Goal: Find specific page/section: Find specific page/section

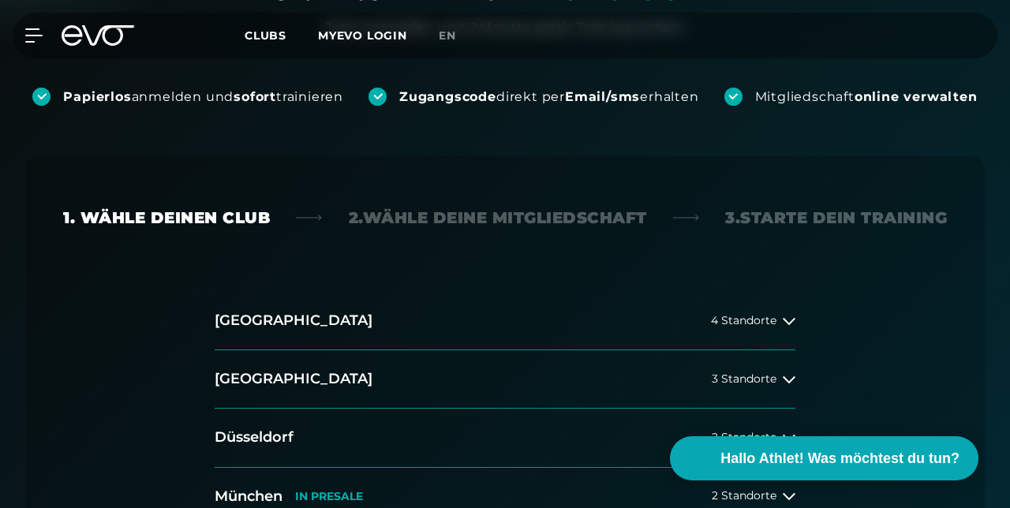
scroll to position [257, 0]
click at [793, 379] on icon at bounding box center [789, 379] width 13 height 7
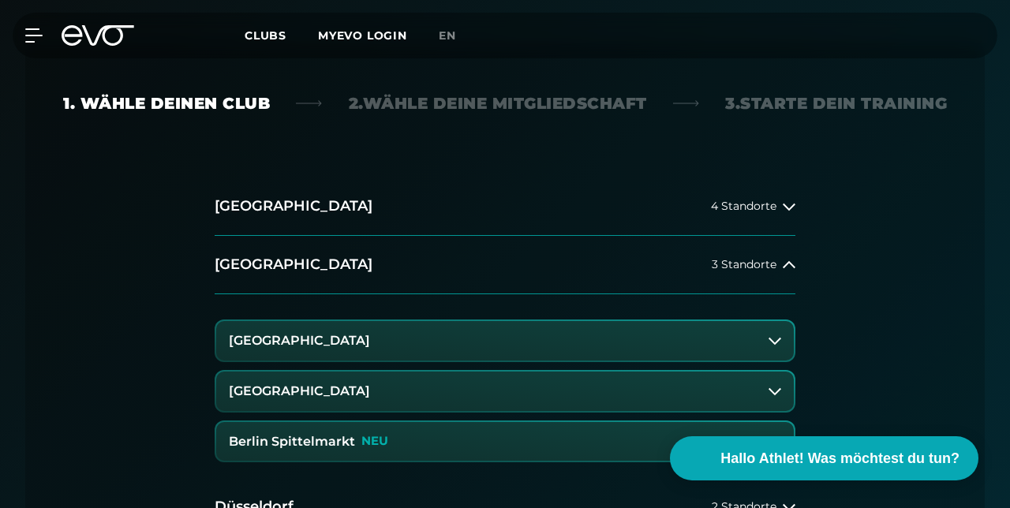
scroll to position [376, 0]
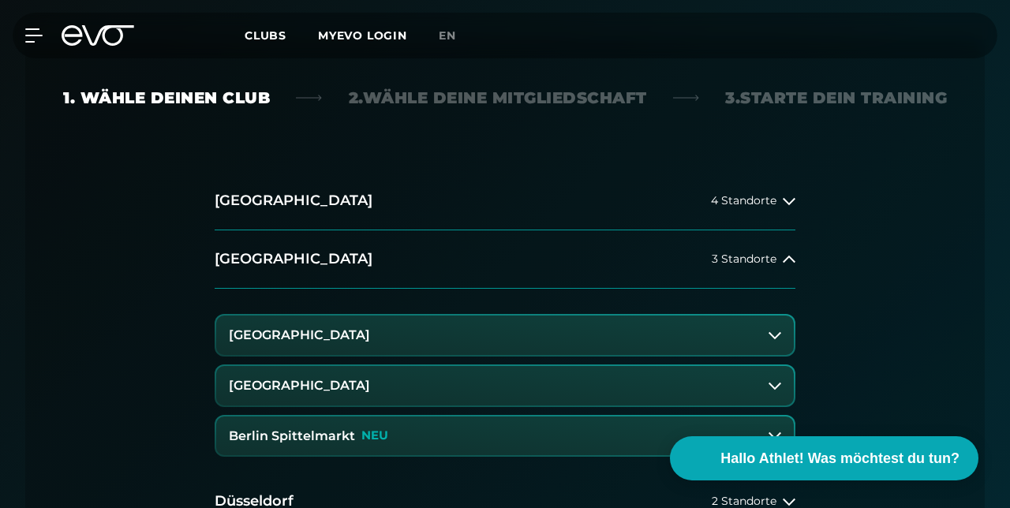
click at [792, 332] on button "[GEOGRAPHIC_DATA]" at bounding box center [505, 335] width 578 height 39
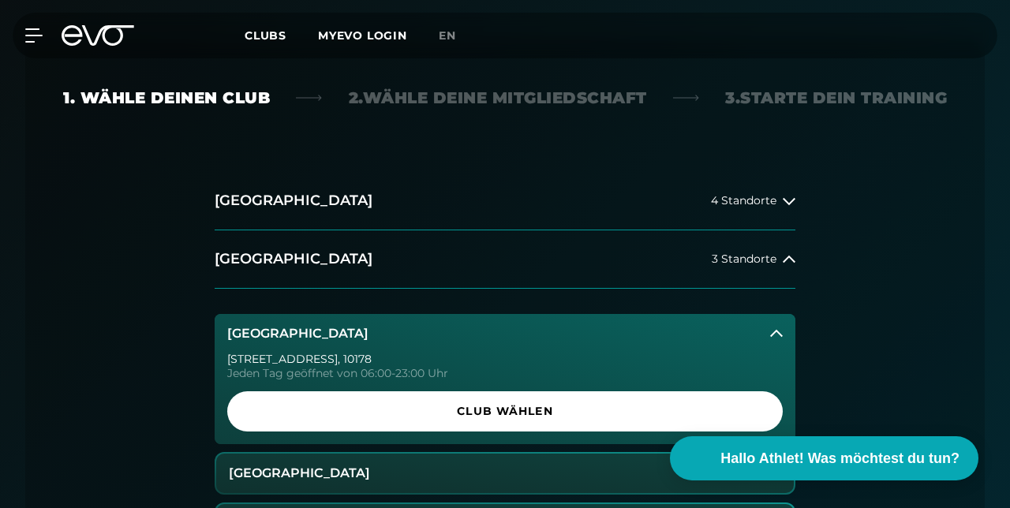
click at [795, 334] on button "[GEOGRAPHIC_DATA]" at bounding box center [505, 333] width 581 height 39
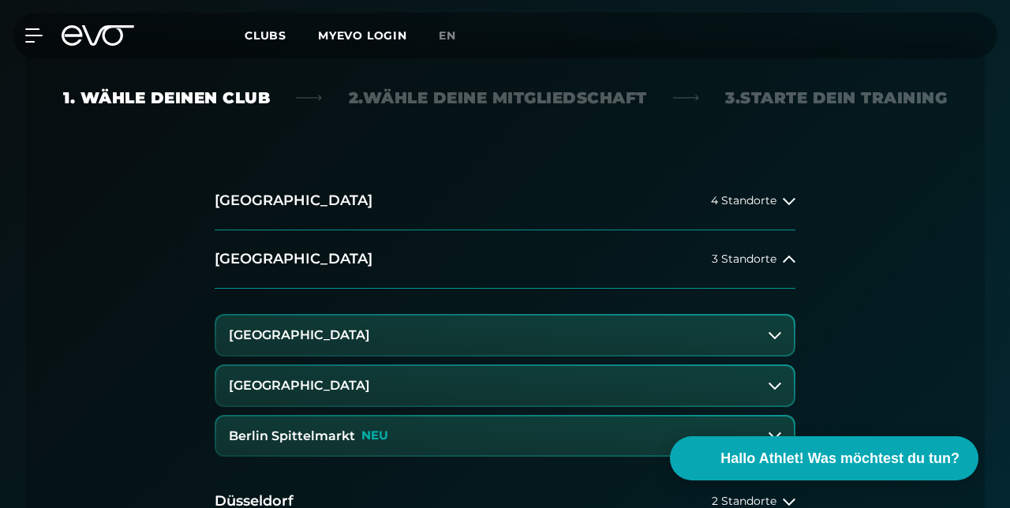
click at [788, 387] on button "[GEOGRAPHIC_DATA]" at bounding box center [505, 385] width 578 height 39
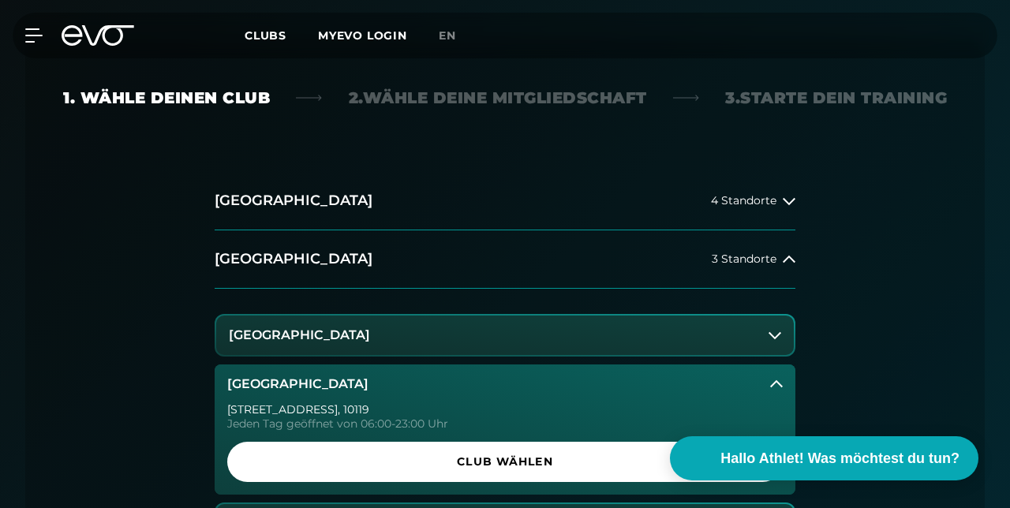
click at [789, 381] on button "[GEOGRAPHIC_DATA]" at bounding box center [505, 384] width 581 height 39
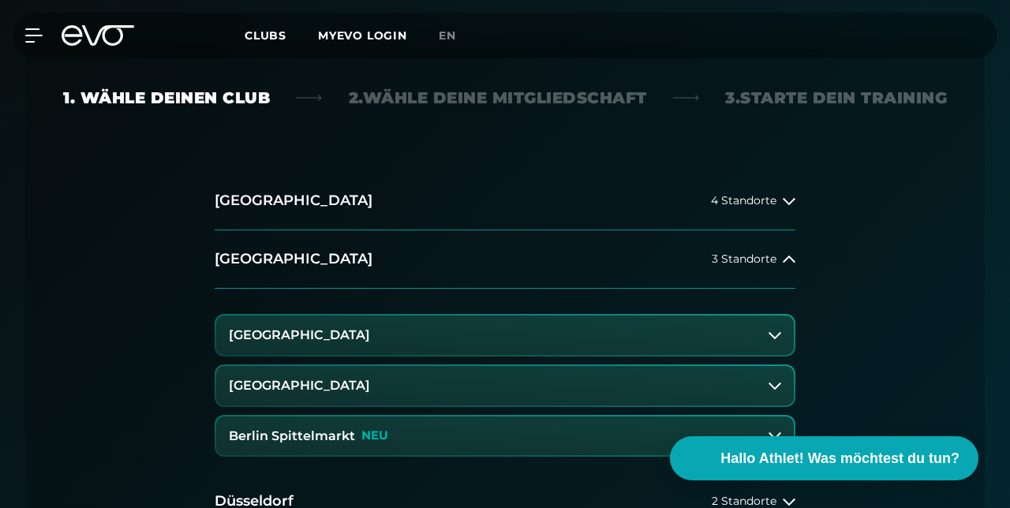
click at [778, 437] on icon at bounding box center [775, 435] width 13 height 13
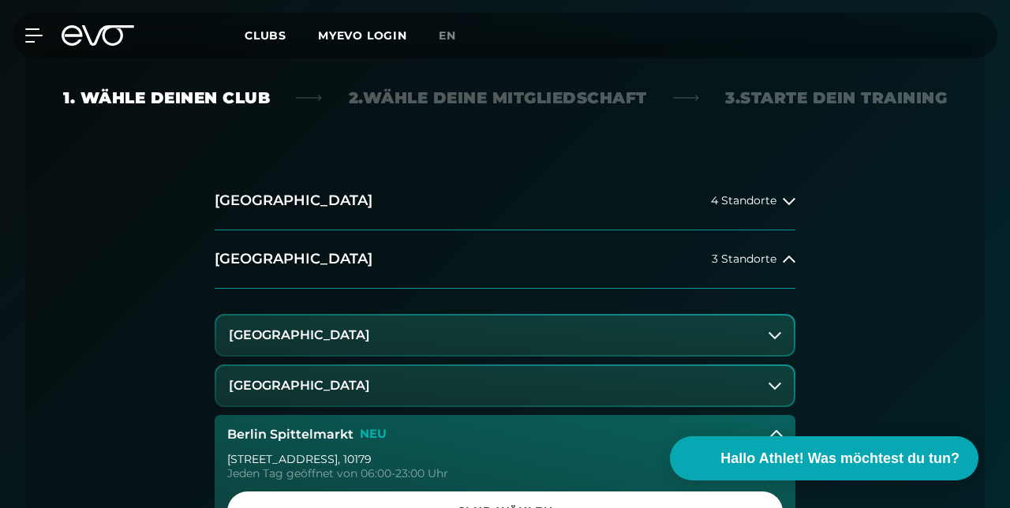
click at [784, 387] on button "[GEOGRAPHIC_DATA]" at bounding box center [505, 385] width 578 height 39
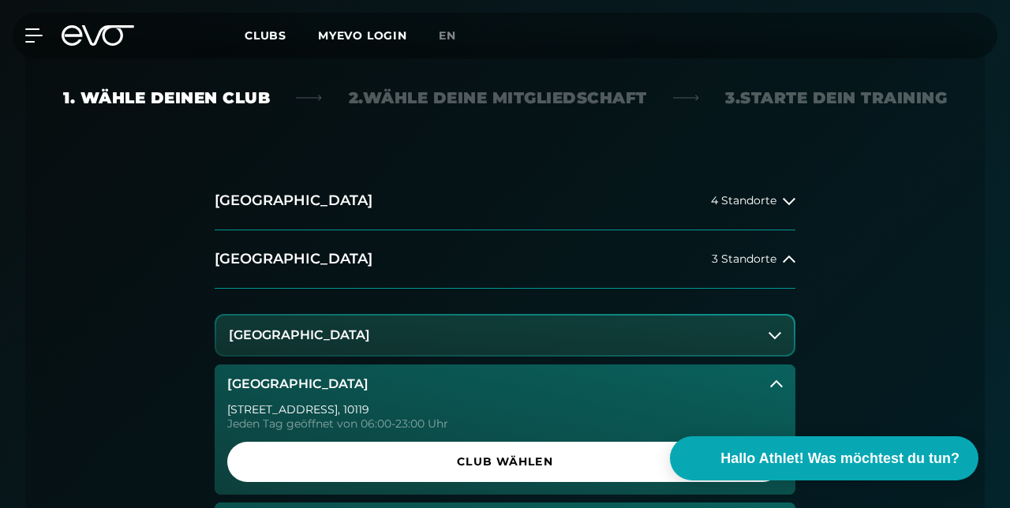
click at [785, 335] on button "[GEOGRAPHIC_DATA]" at bounding box center [505, 335] width 578 height 39
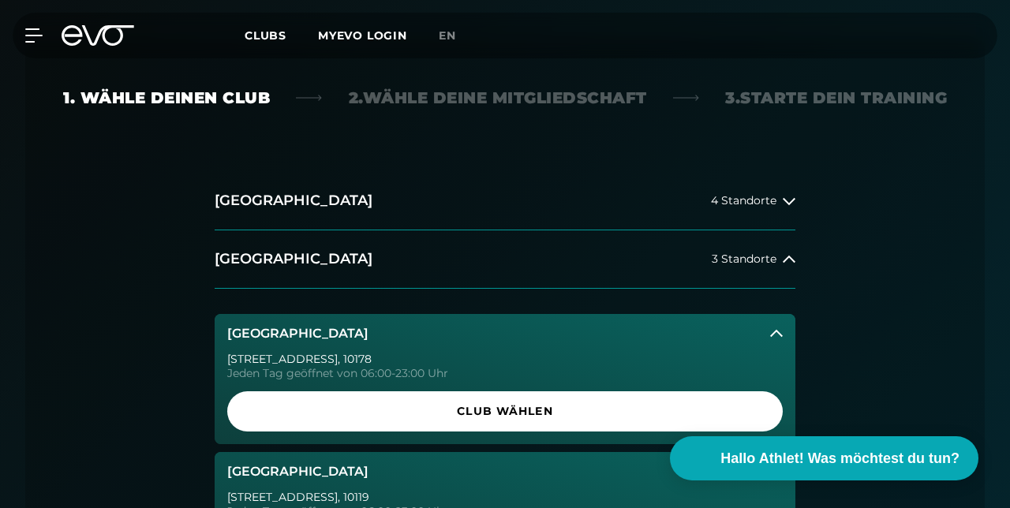
click at [789, 333] on button "[GEOGRAPHIC_DATA]" at bounding box center [505, 333] width 581 height 39
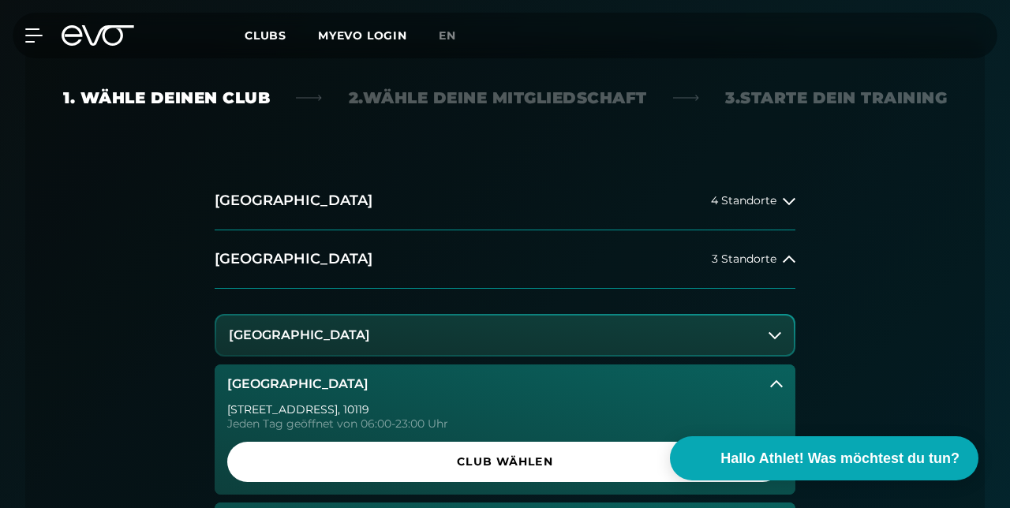
click at [786, 379] on button "[GEOGRAPHIC_DATA]" at bounding box center [505, 384] width 581 height 39
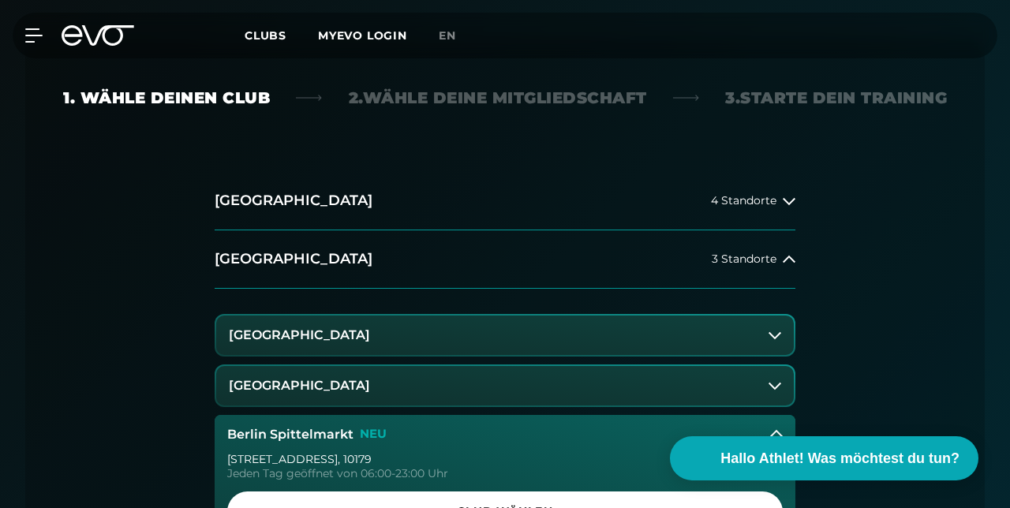
click at [787, 423] on button "Berlin Spittelmarkt NEU" at bounding box center [505, 434] width 581 height 39
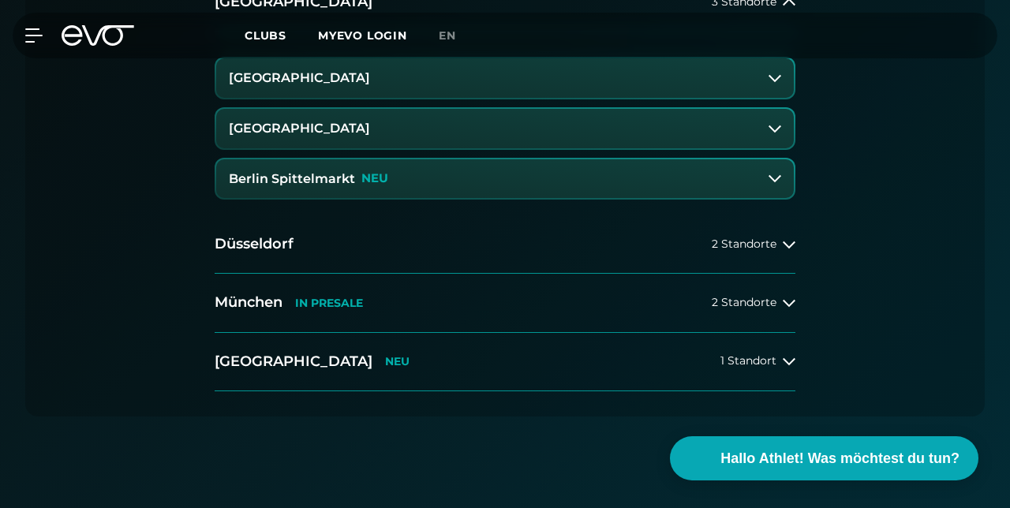
scroll to position [638, 0]
